Goal: Transaction & Acquisition: Purchase product/service

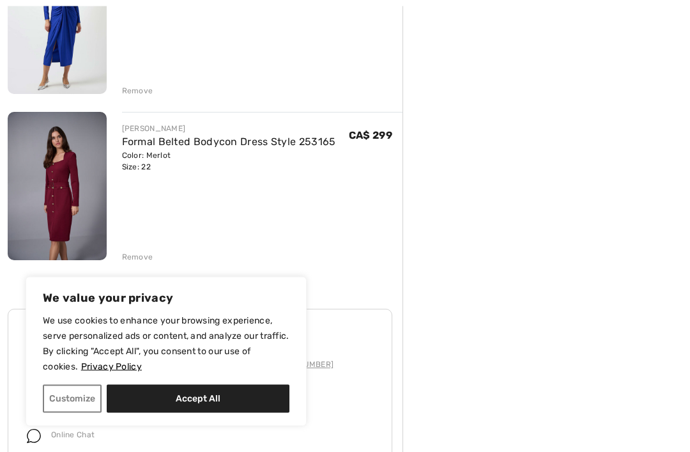
scroll to position [387, 0]
click at [100, 158] on img at bounding box center [57, 186] width 99 height 148
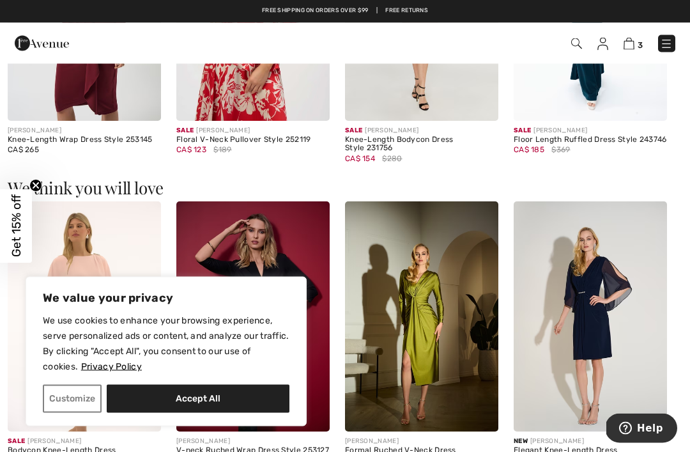
scroll to position [995, 0]
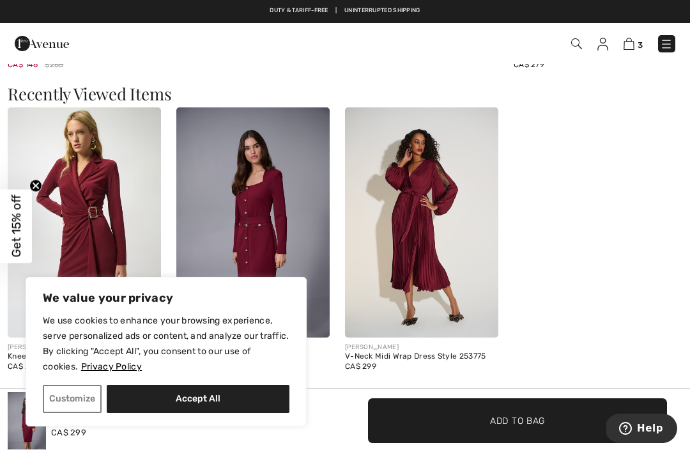
scroll to position [1435, 0]
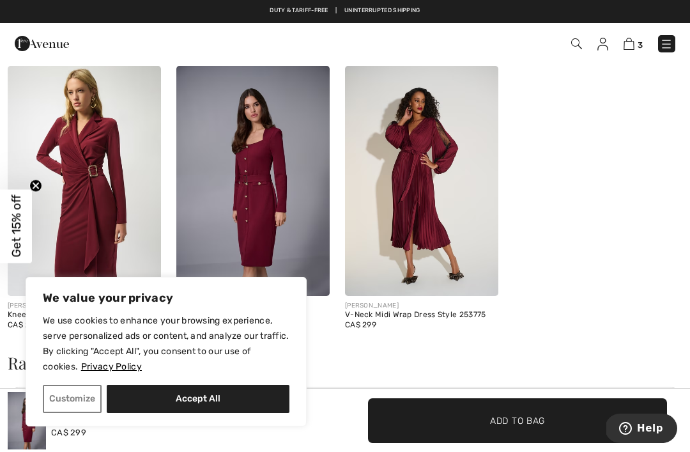
click at [233, 162] on img at bounding box center [252, 181] width 153 height 230
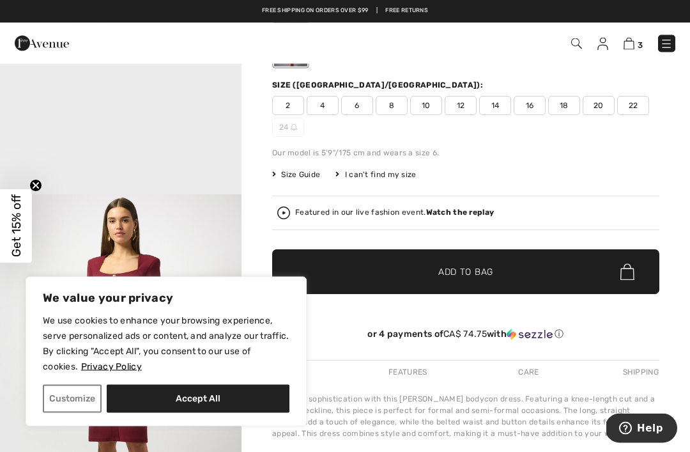
scroll to position [108, 0]
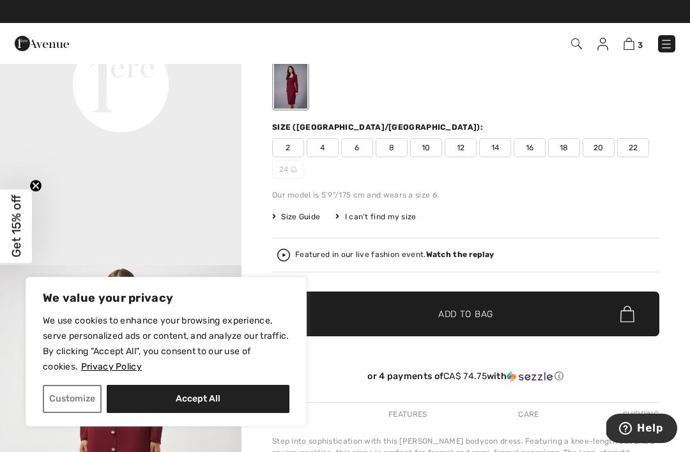
click at [639, 148] on span "22" at bounding box center [634, 147] width 32 height 19
click at [598, 316] on span "✔ Added to Bag Add to Bag" at bounding box center [465, 314] width 387 height 45
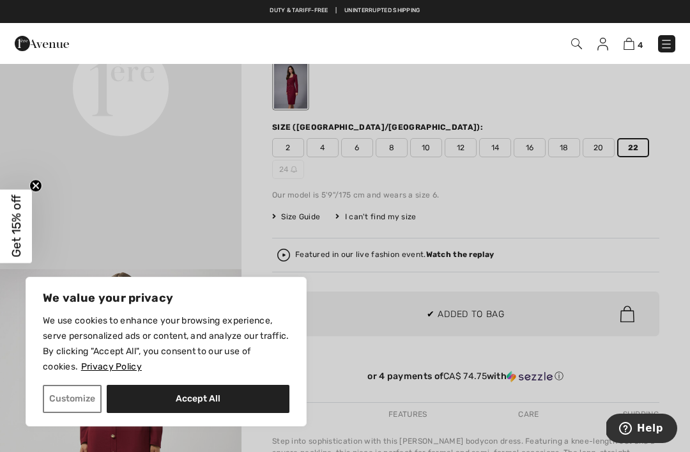
click at [655, 241] on div at bounding box center [345, 226] width 690 height 452
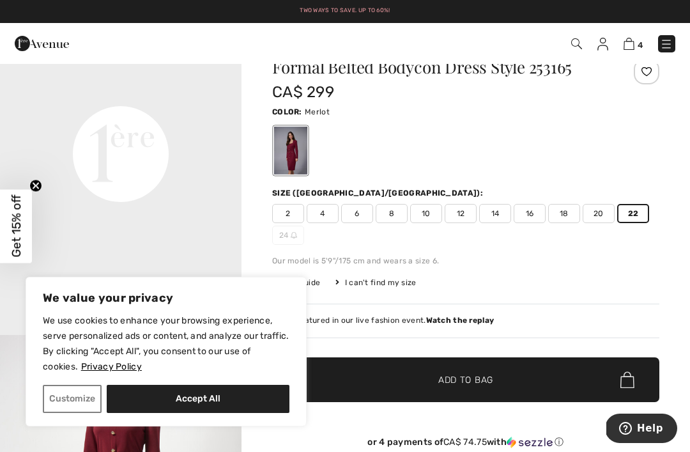
scroll to position [0, 0]
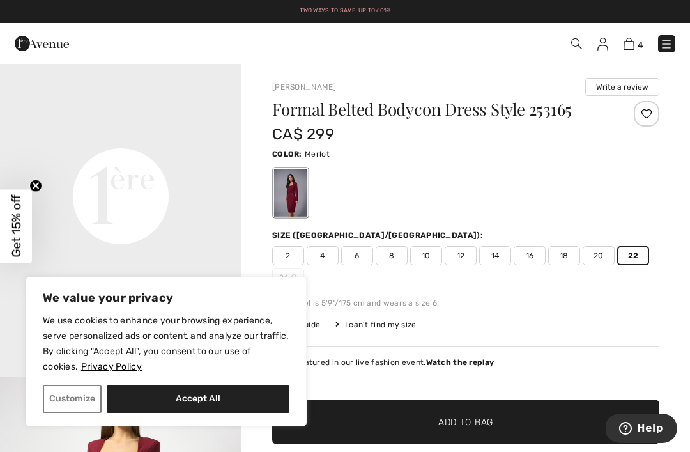
click at [665, 42] on img at bounding box center [666, 44] width 13 height 13
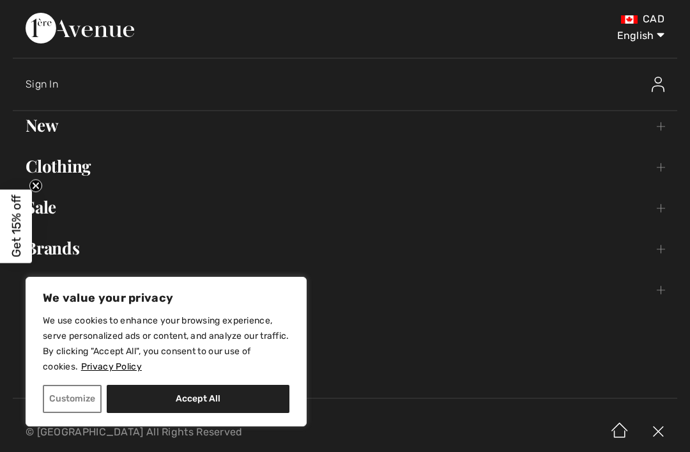
click at [648, 172] on link "Clothing Toggle submenu" at bounding box center [345, 166] width 665 height 28
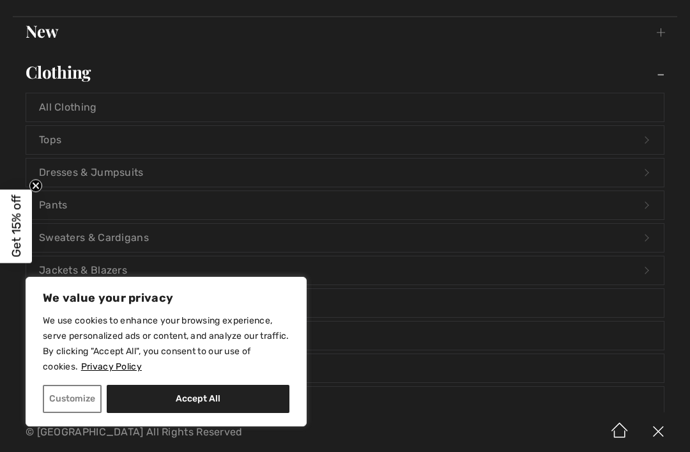
scroll to position [96, 0]
click at [98, 175] on link "Dresses & Jumpsuits Open submenu" at bounding box center [345, 171] width 638 height 28
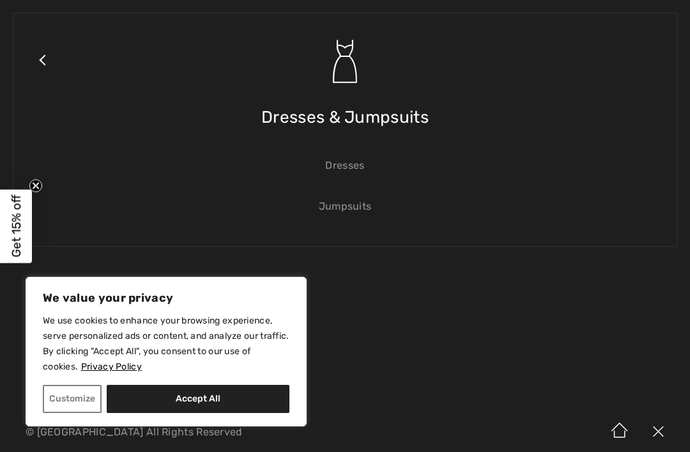
click at [331, 166] on link "Dresses" at bounding box center [345, 166] width 638 height 28
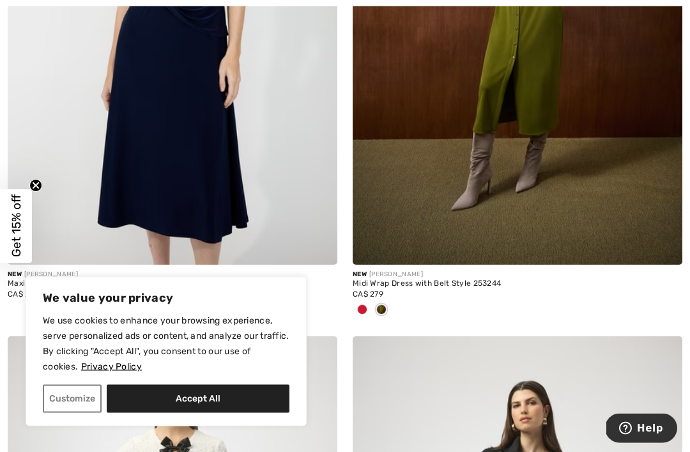
scroll to position [2713, 0]
click at [373, 313] on div at bounding box center [381, 310] width 19 height 21
click at [371, 308] on div at bounding box center [362, 310] width 19 height 21
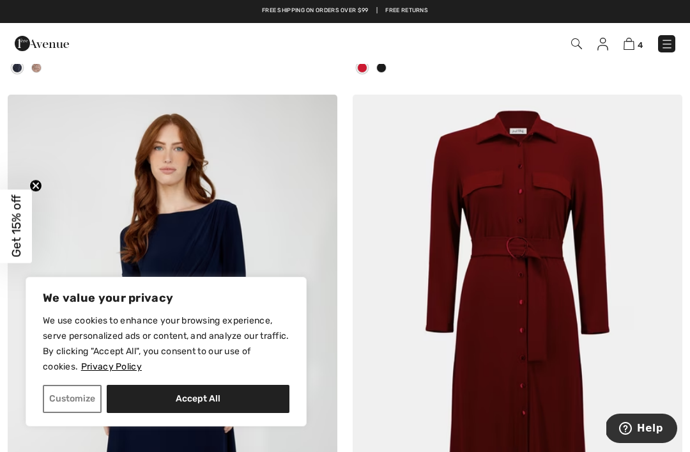
scroll to position [2387, 0]
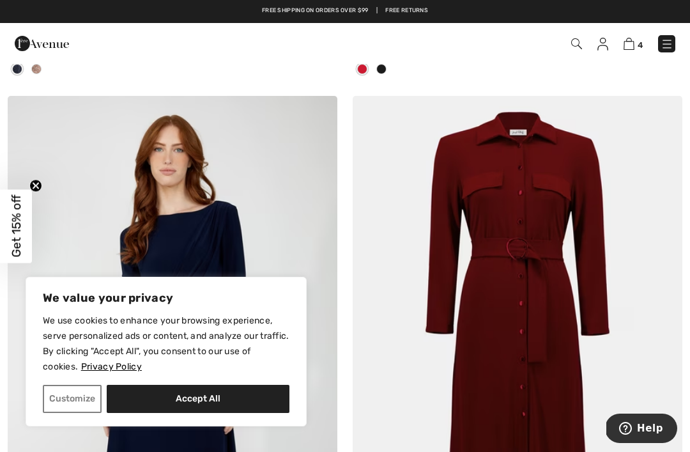
click at [429, 351] on img at bounding box center [518, 343] width 330 height 495
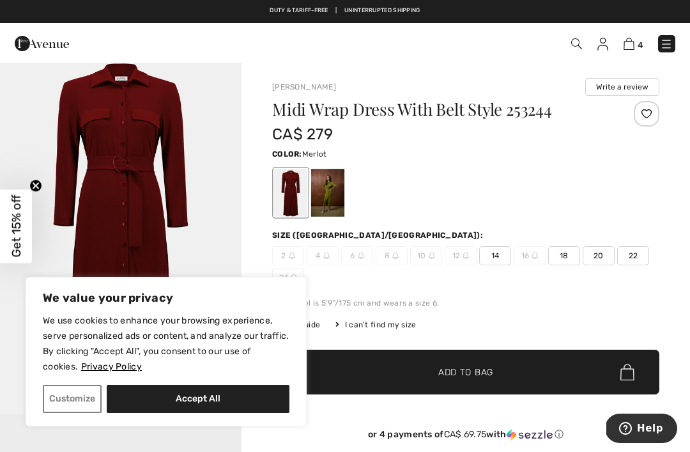
scroll to position [82, 0]
click at [123, 135] on img "1 / 1" at bounding box center [121, 233] width 242 height 362
click at [330, 188] on div at bounding box center [327, 193] width 33 height 48
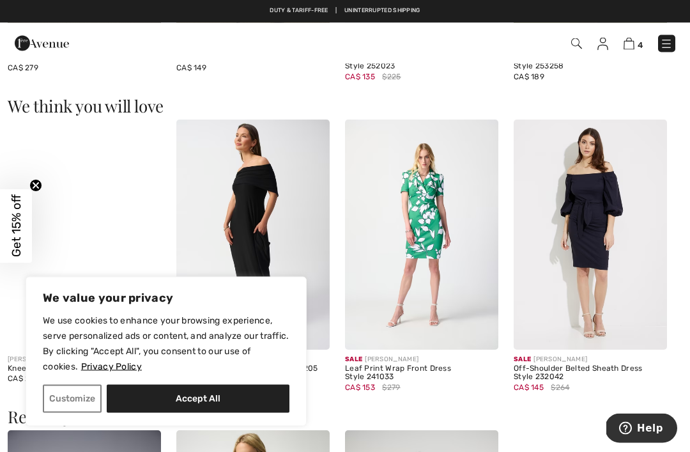
scroll to position [989, 0]
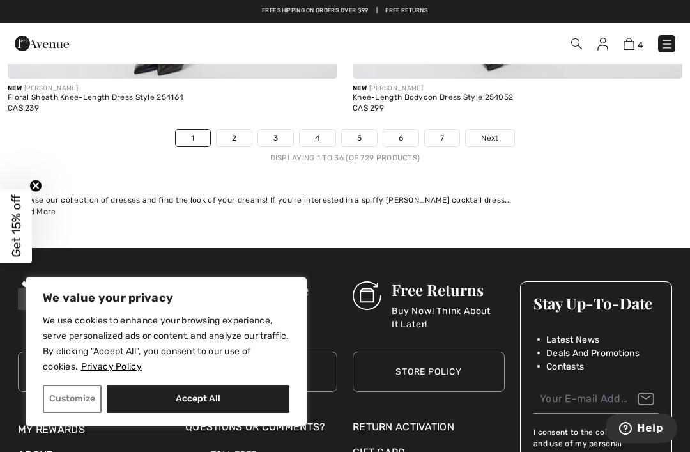
scroll to position [10291, 0]
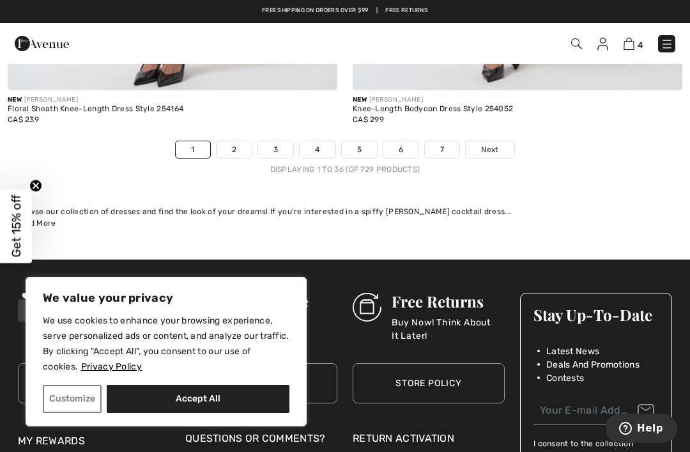
click at [229, 141] on link "2" at bounding box center [234, 149] width 35 height 17
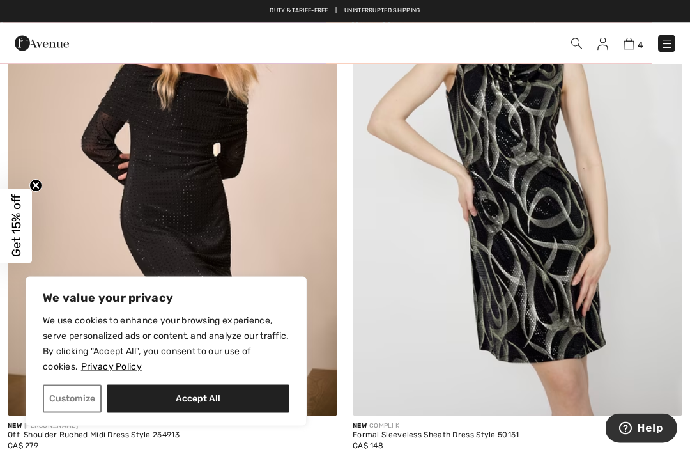
scroll to position [7739, 0]
